Goal: Book appointment/travel/reservation

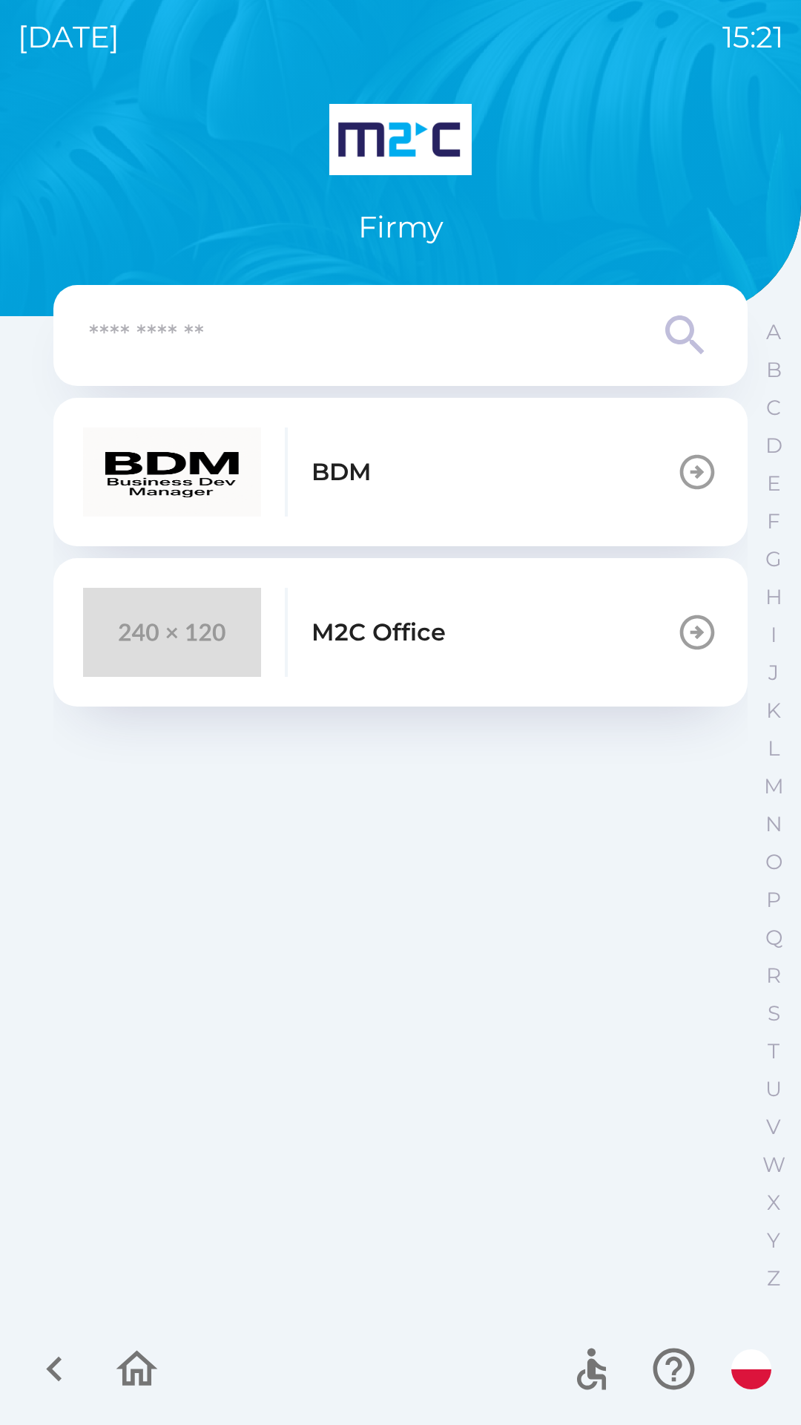
click at [358, 624] on p "M2C Office" at bounding box center [379, 632] width 134 height 36
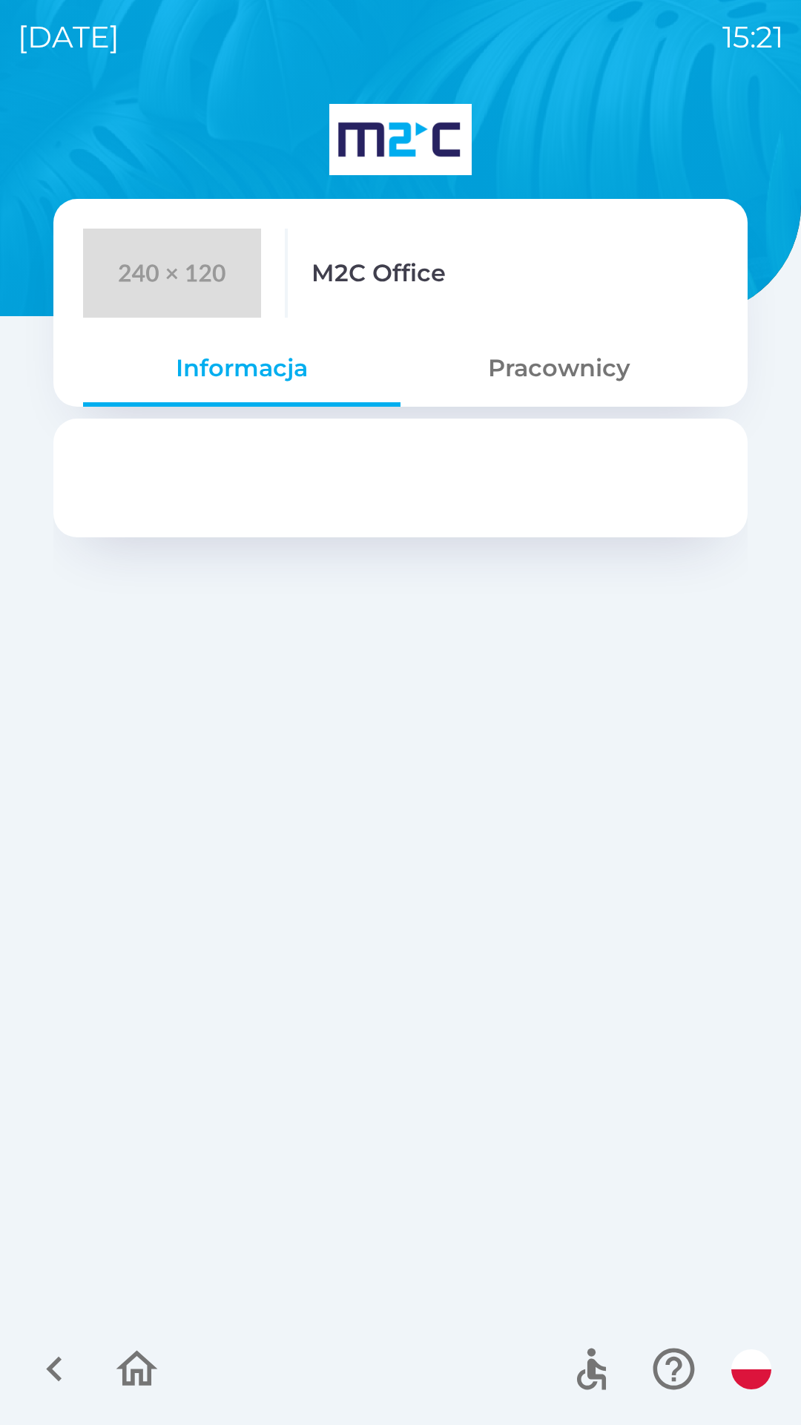
click at [554, 367] on button "Pracownicy" at bounding box center [560, 367] width 318 height 53
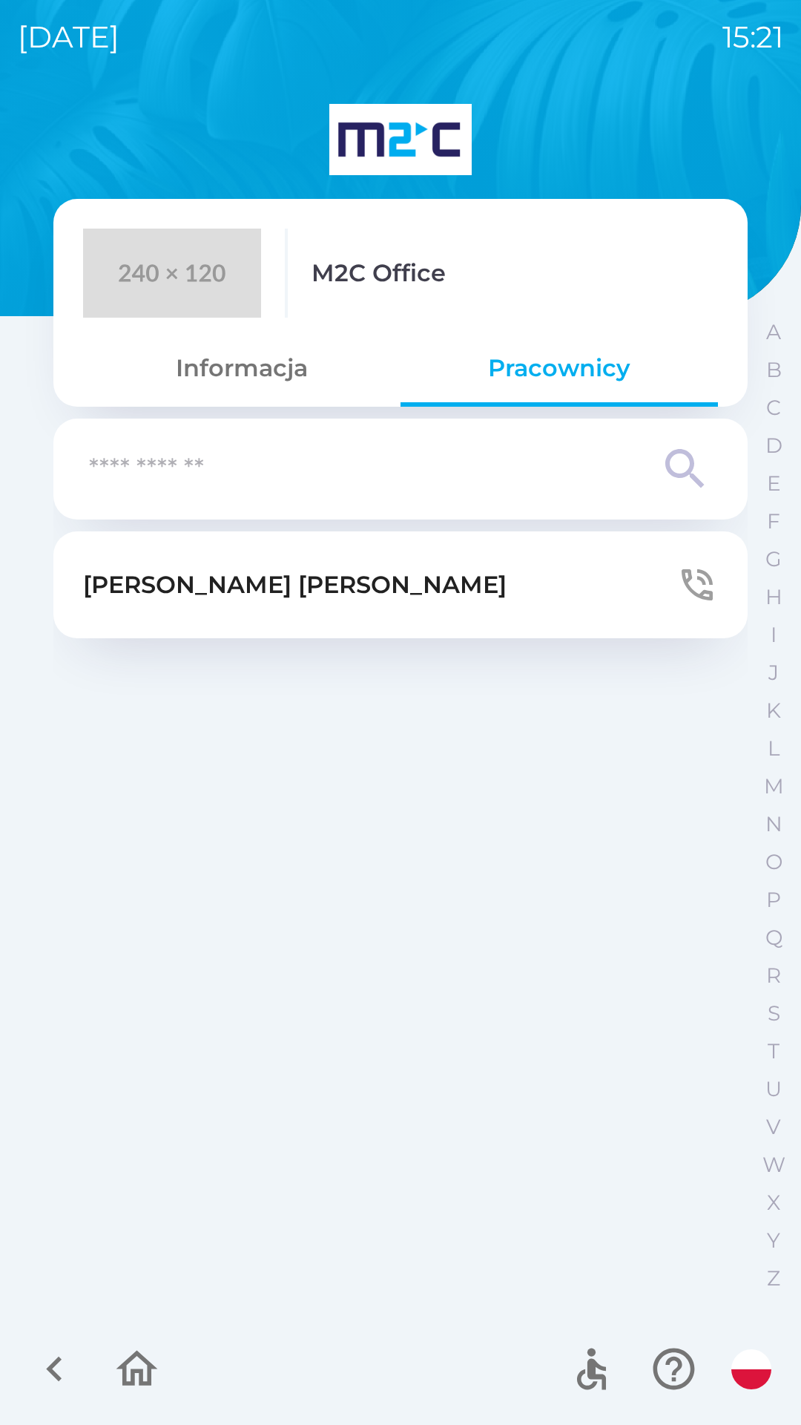
click at [274, 588] on p "[PERSON_NAME]" at bounding box center [295, 585] width 424 height 36
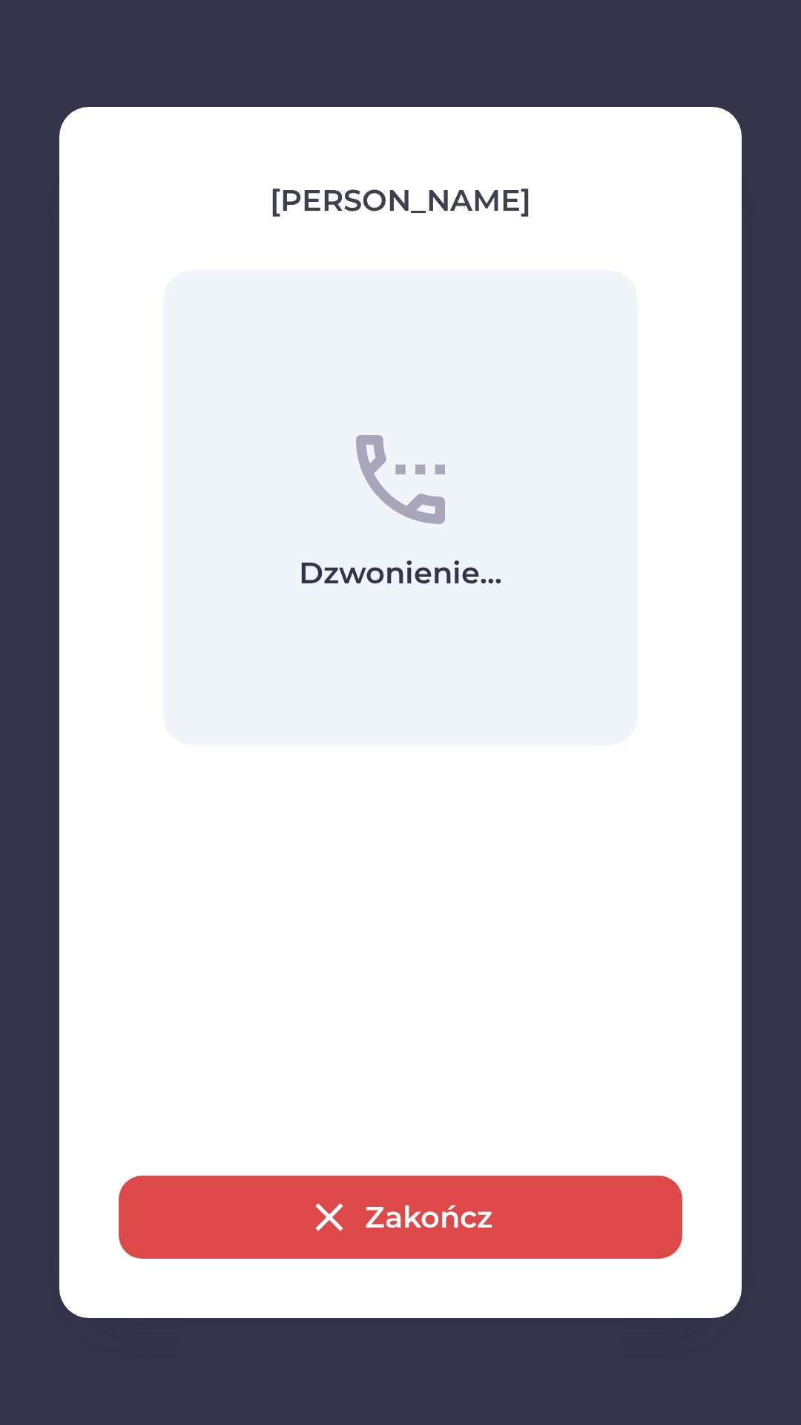
click at [436, 239] on div "[PERSON_NAME]... [GEOGRAPHIC_DATA]" at bounding box center [400, 712] width 683 height 1211
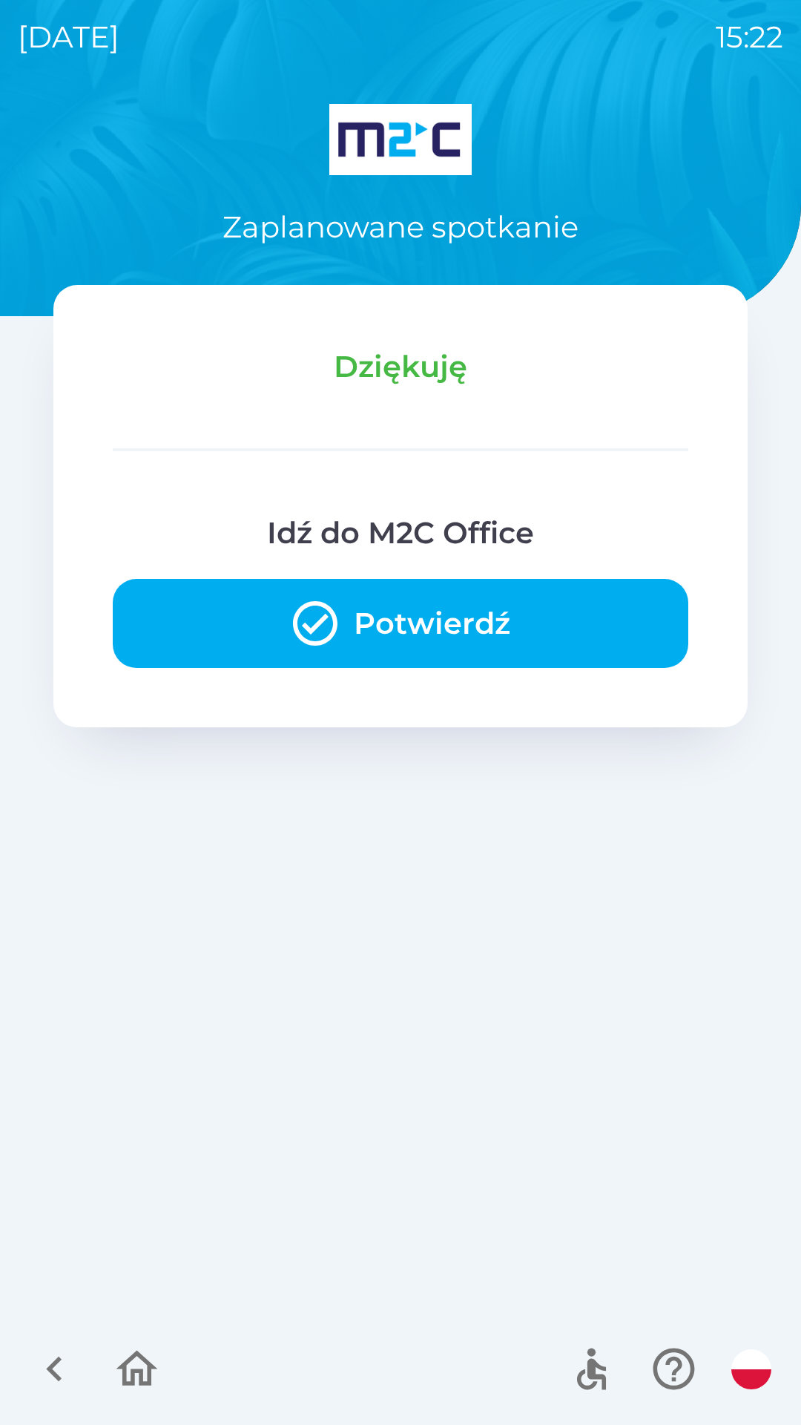
click at [421, 619] on button "Potwierdź" at bounding box center [401, 623] width 576 height 89
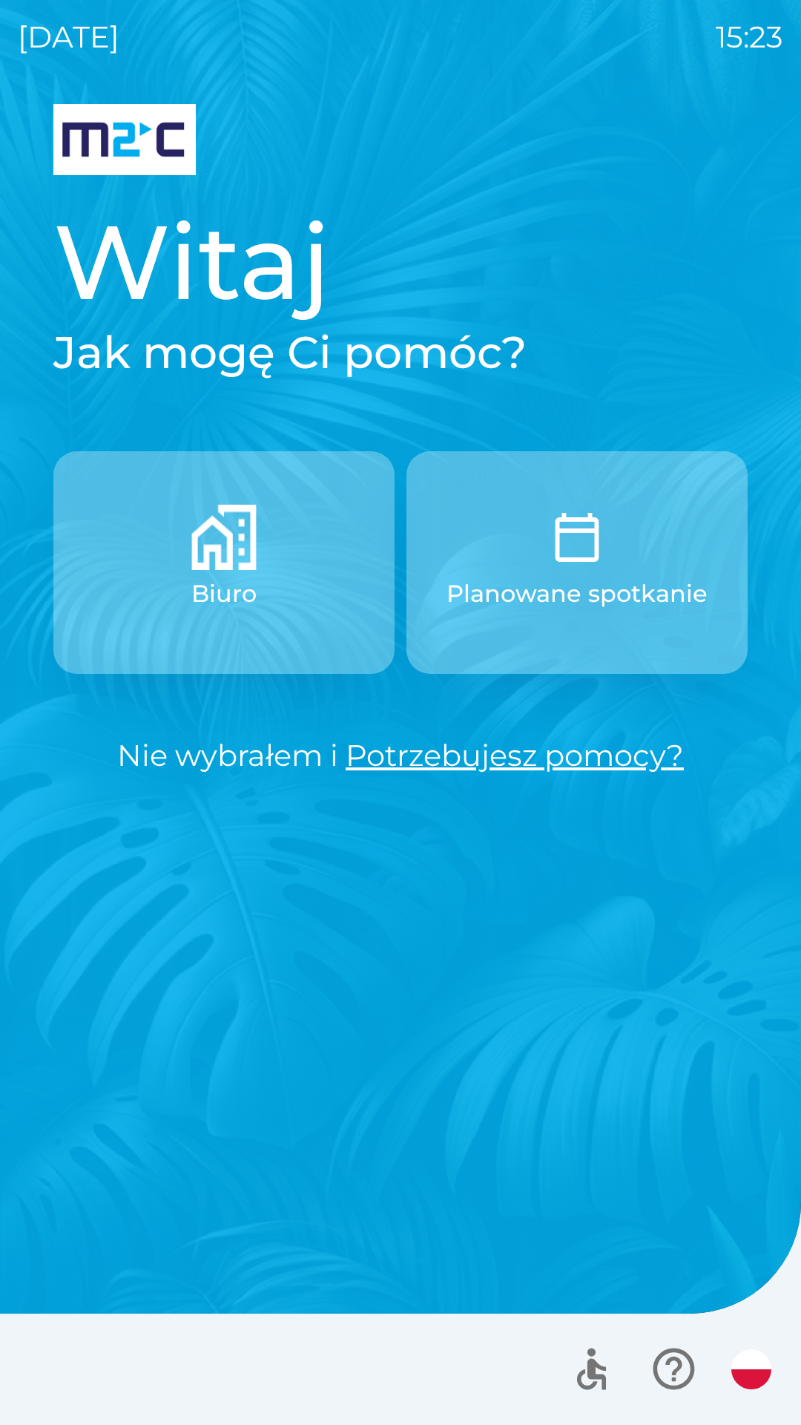
click at [177, 585] on button "Biuro" at bounding box center [223, 562] width 341 height 223
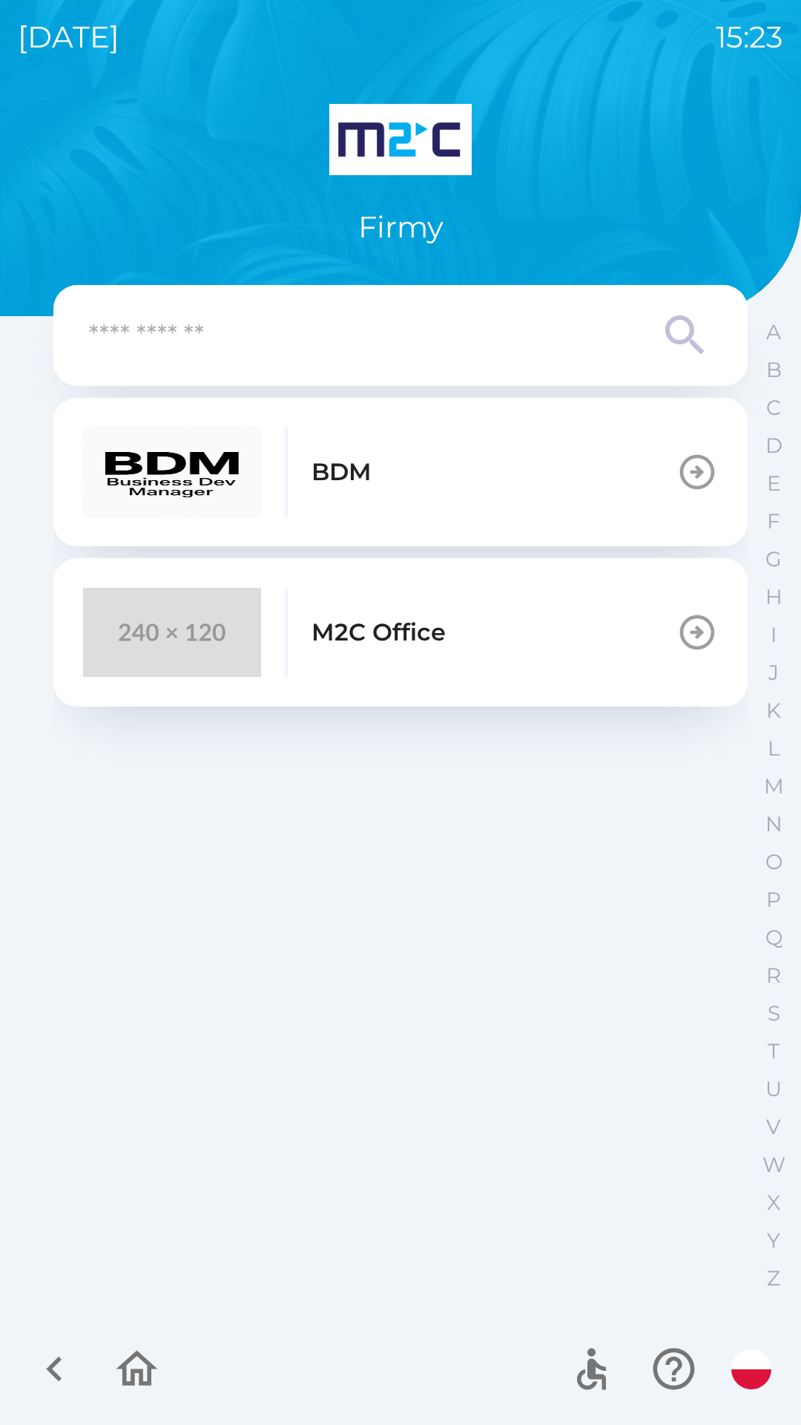
click at [433, 632] on p "M2C Office" at bounding box center [379, 632] width 134 height 36
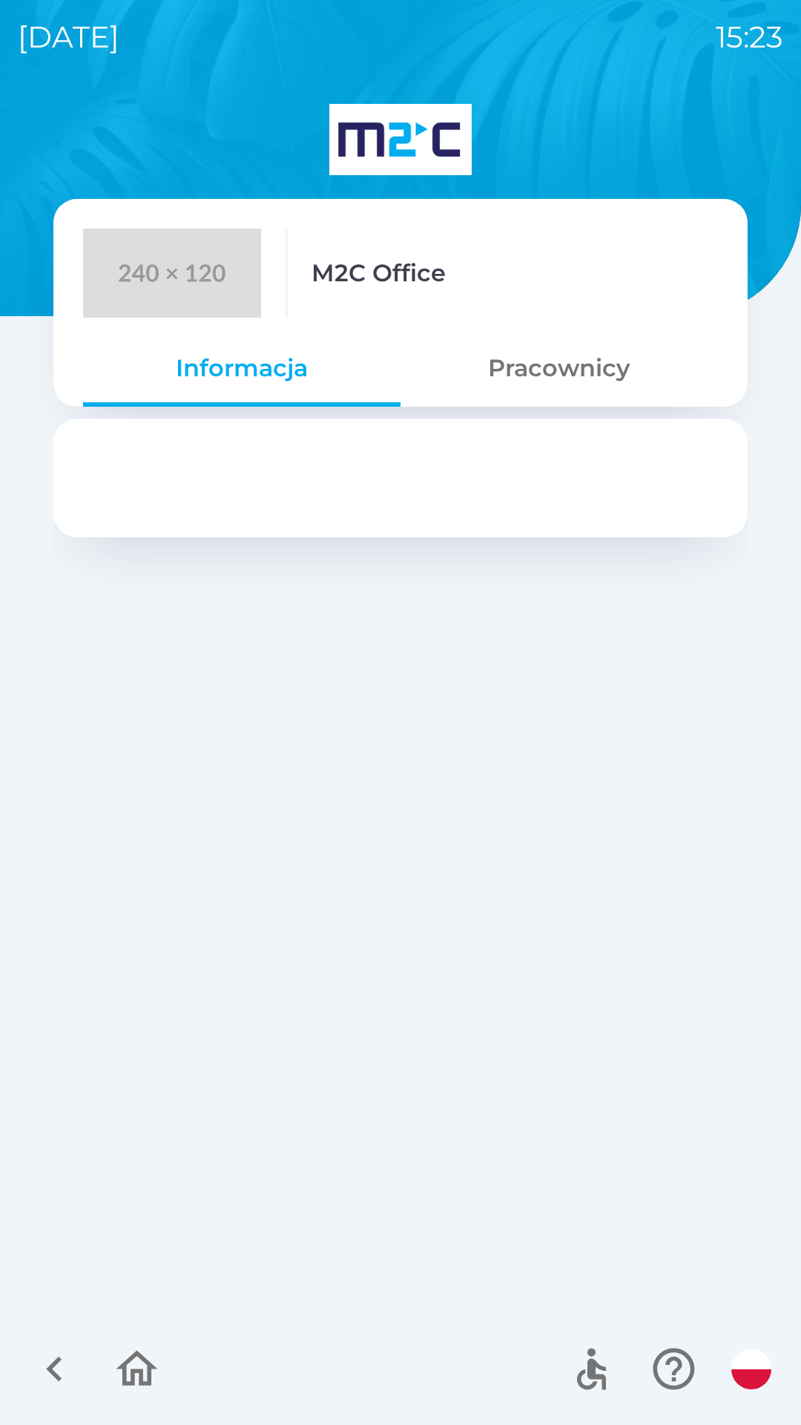
click at [545, 352] on button "Pracownicy" at bounding box center [560, 367] width 318 height 53
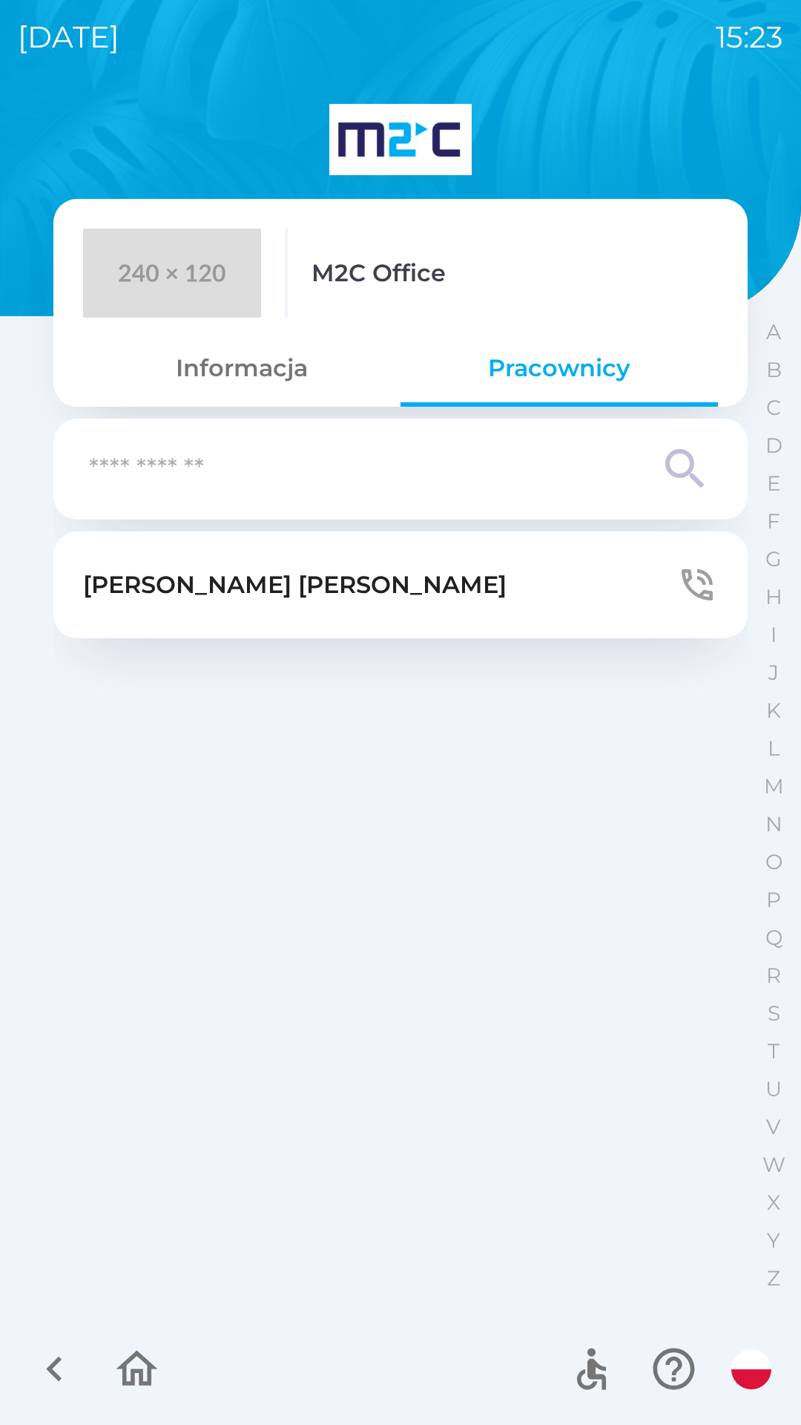
click at [316, 605] on button "[PERSON_NAME]" at bounding box center [400, 584] width 694 height 107
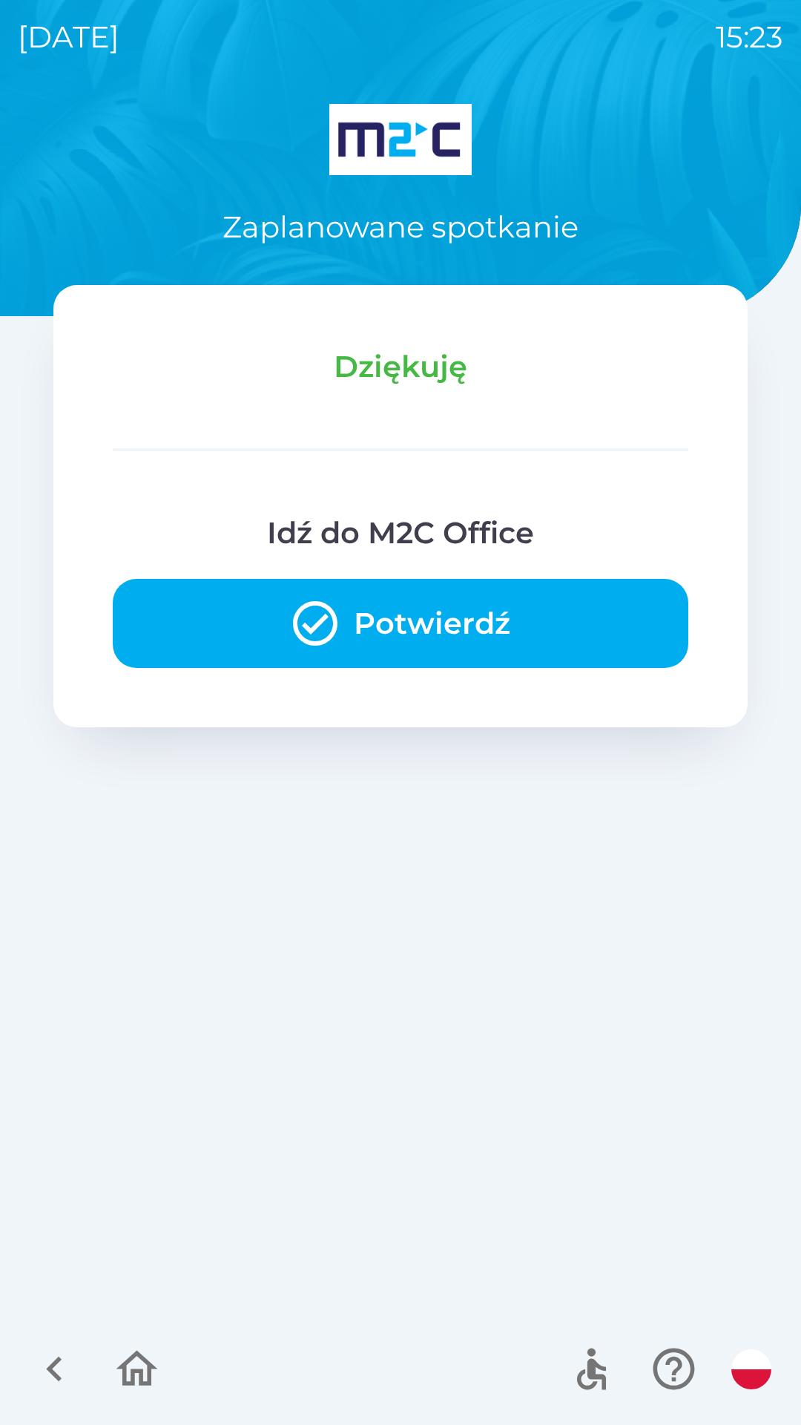
click at [357, 605] on button "Potwierdź" at bounding box center [401, 623] width 576 height 89
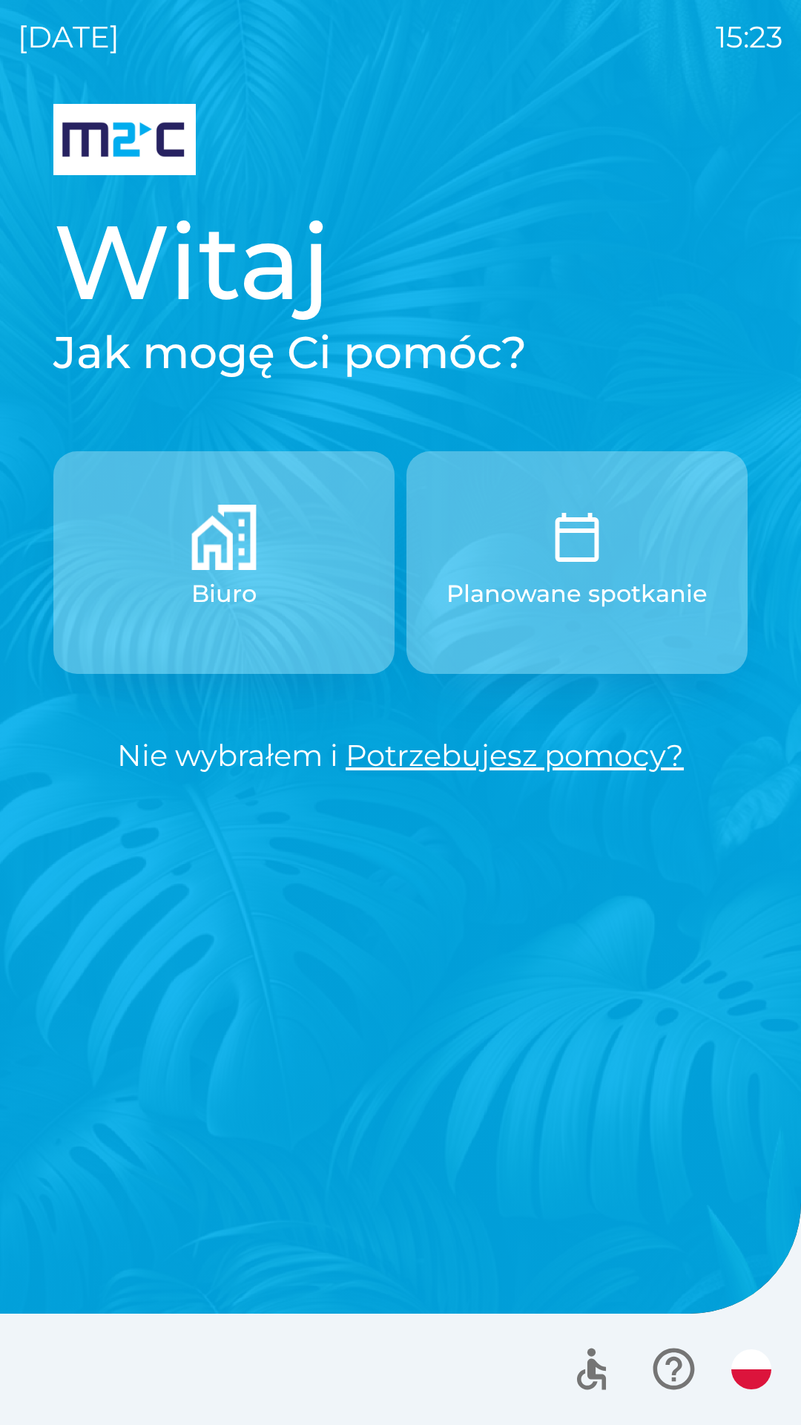
click at [572, 563] on img "button" at bounding box center [577, 537] width 65 height 65
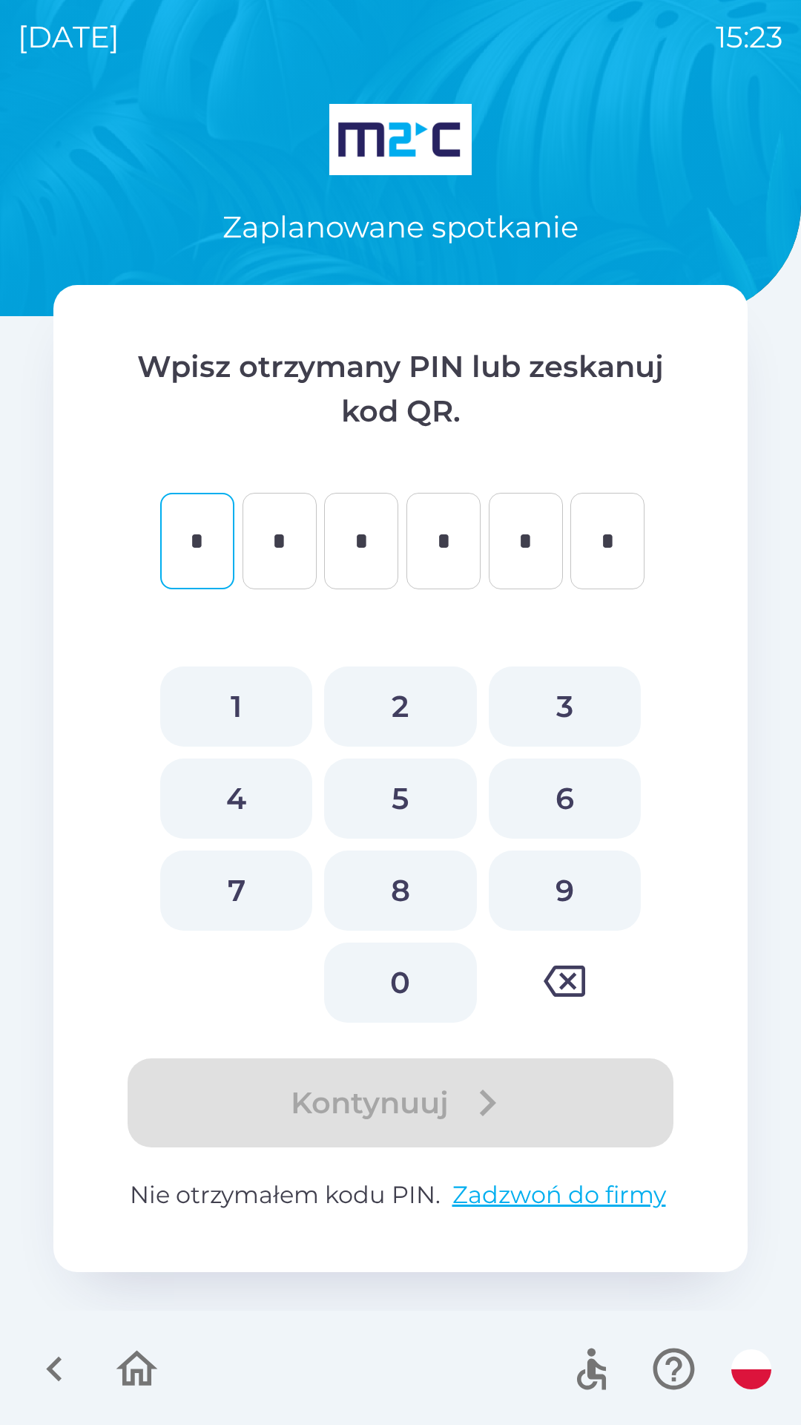
click at [151, 1347] on icon "button" at bounding box center [137, 1369] width 50 height 50
